Goal: Task Accomplishment & Management: Manage account settings

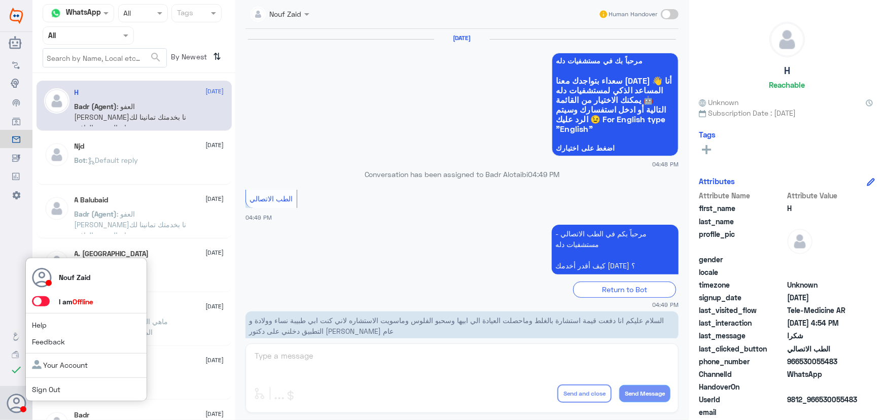
scroll to position [483, 0]
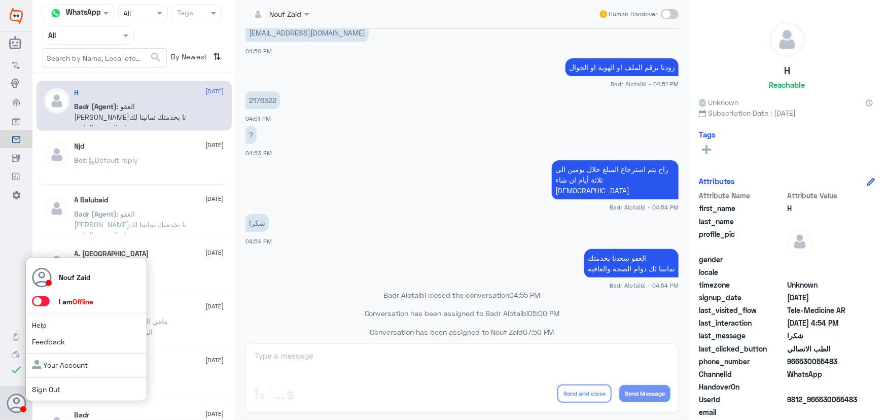
click at [41, 306] on span at bounding box center [45, 301] width 27 height 11
click at [43, 305] on span at bounding box center [41, 301] width 18 height 10
click at [0, 0] on input "checkbox" at bounding box center [0, 0] width 0 height 0
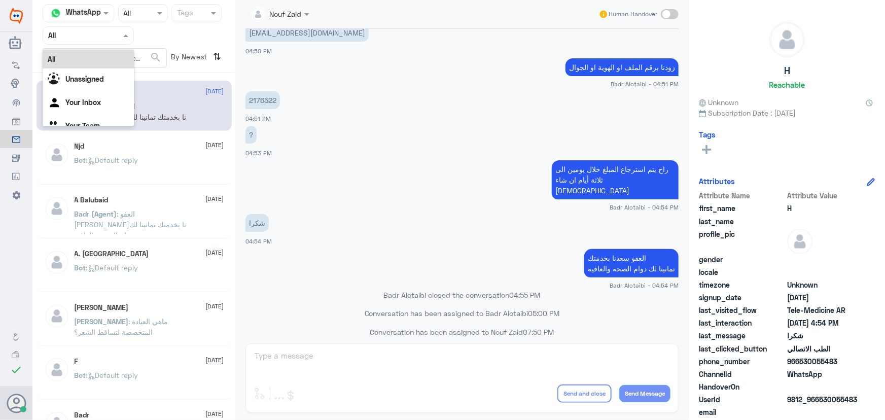
click at [117, 41] on div "Agent Filter All" at bounding box center [88, 35] width 91 height 18
click at [110, 40] on div at bounding box center [88, 35] width 90 height 12
click at [113, 41] on div at bounding box center [88, 35] width 90 height 12
click at [106, 79] on div "Unassigned" at bounding box center [88, 79] width 91 height 23
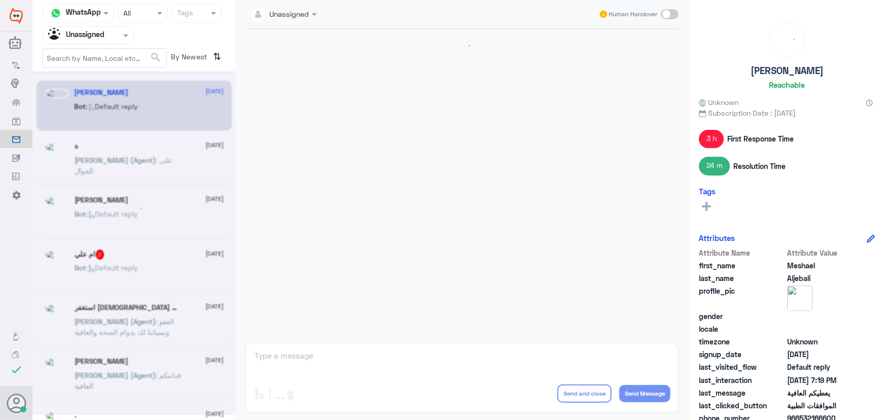
scroll to position [1029, 0]
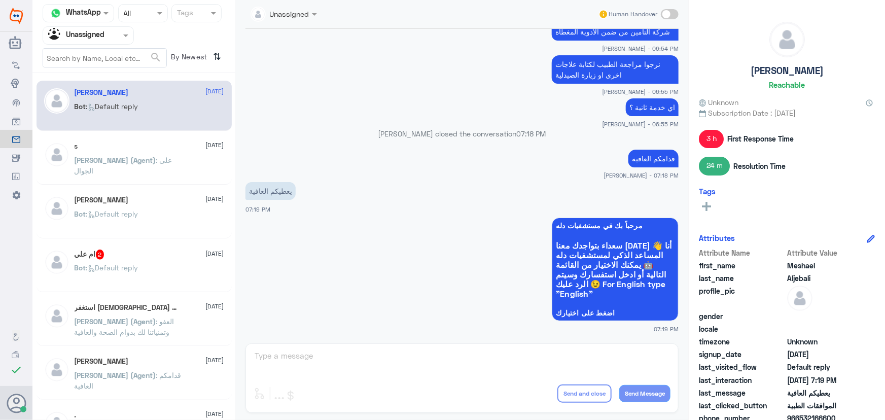
click at [101, 61] on input "text" at bounding box center [104, 58] width 123 height 18
type input "0"
type input "966554000016"
click button "search" at bounding box center [156, 57] width 12 height 17
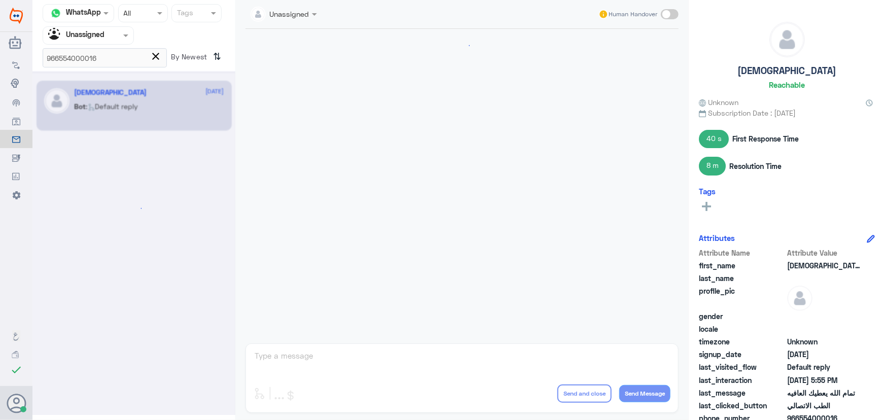
scroll to position [670, 0]
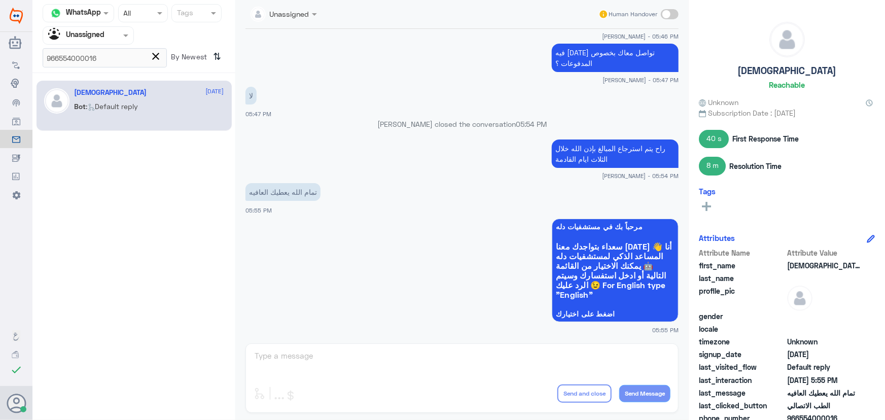
click at [87, 113] on p "Bot : Default reply" at bounding box center [107, 113] width 64 height 25
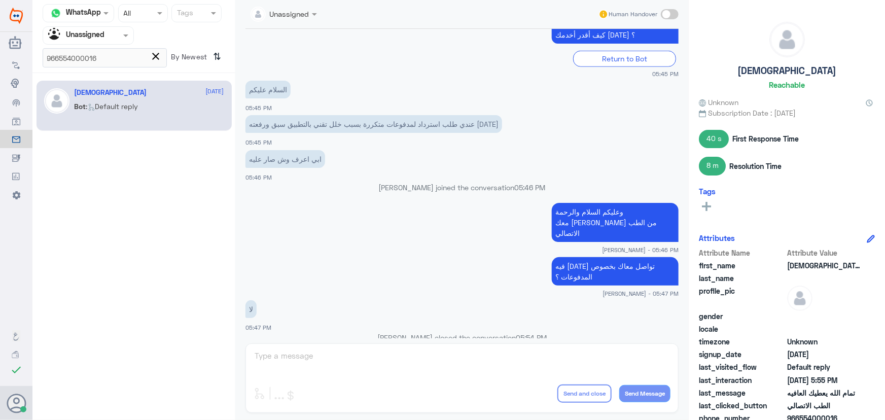
scroll to position [394, 0]
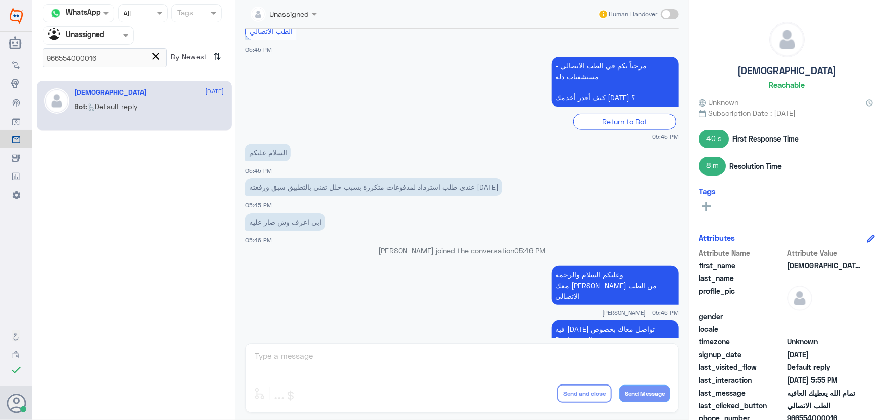
click at [151, 58] on span "close" at bounding box center [156, 56] width 12 height 12
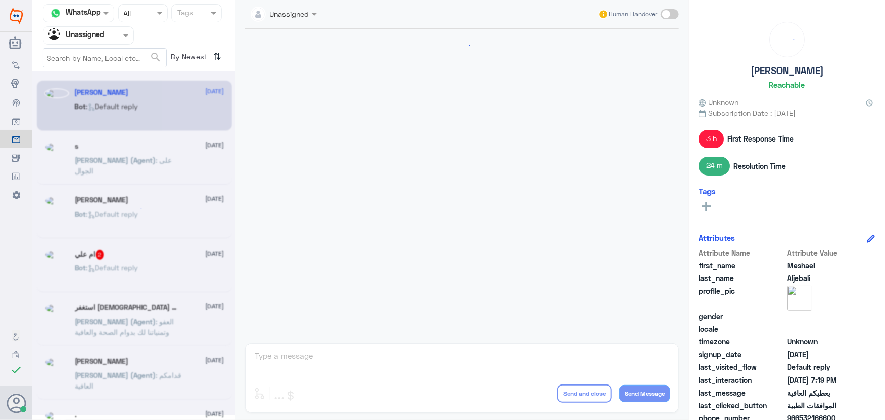
scroll to position [1029, 0]
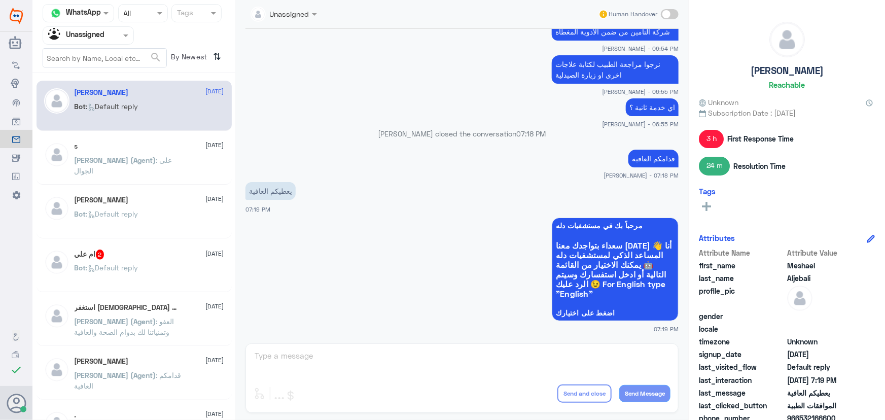
drag, startPoint x: 84, startPoint y: 34, endPoint x: 87, endPoint y: 40, distance: 6.6
click at [86, 38] on input "text" at bounding box center [76, 35] width 56 height 12
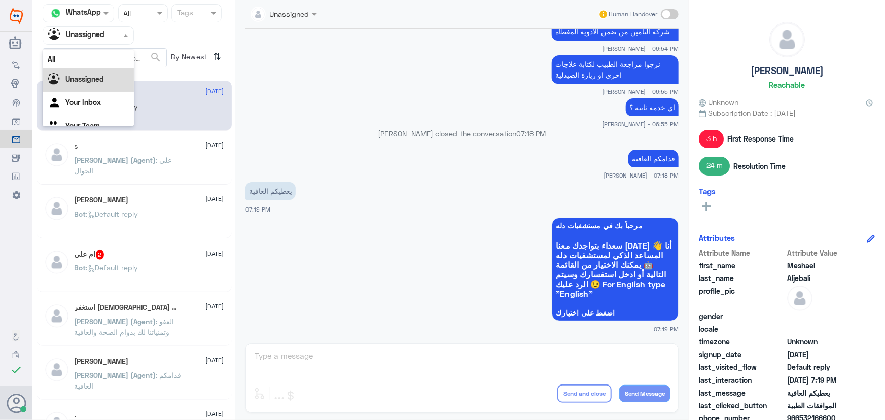
scroll to position [13, 0]
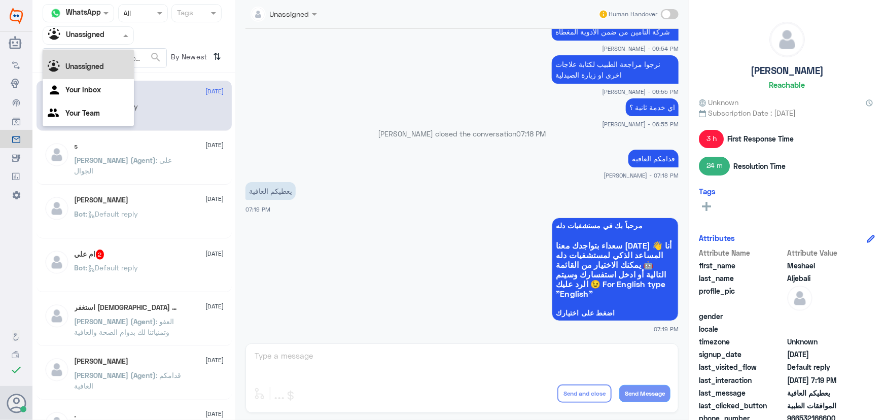
click at [87, 51] on div "All" at bounding box center [88, 46] width 91 height 19
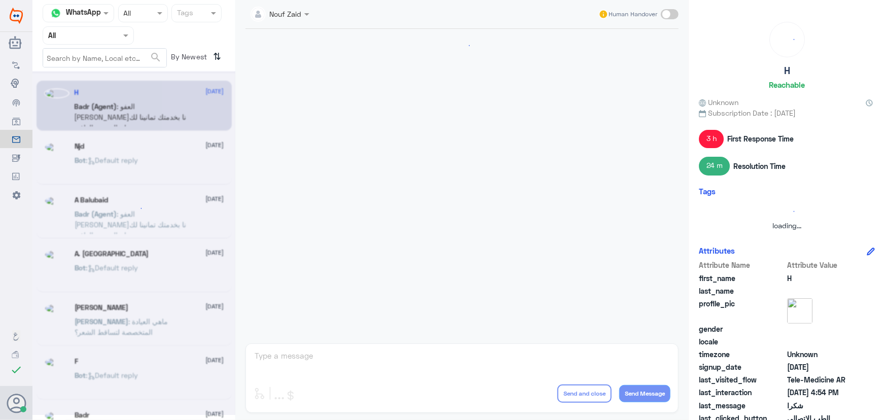
scroll to position [483, 0]
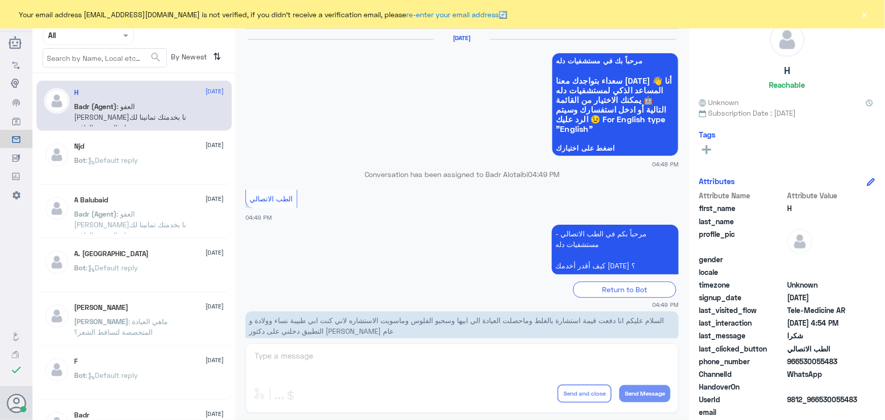
scroll to position [483, 0]
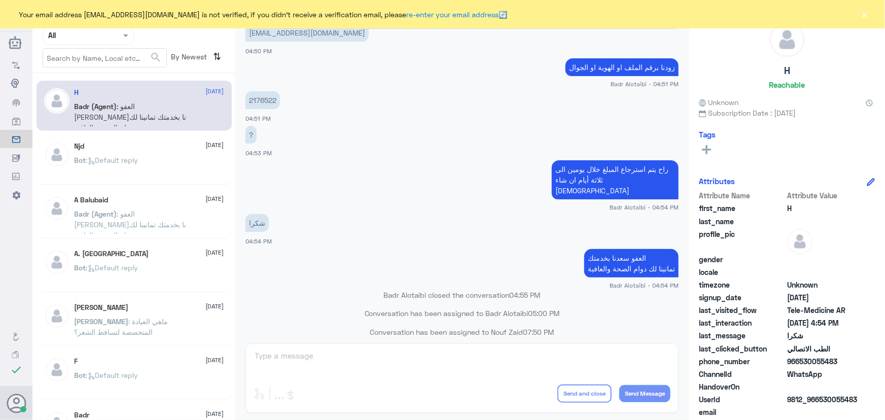
click at [863, 15] on button "×" at bounding box center [865, 14] width 10 height 10
